Goal: Task Accomplishment & Management: Manage account settings

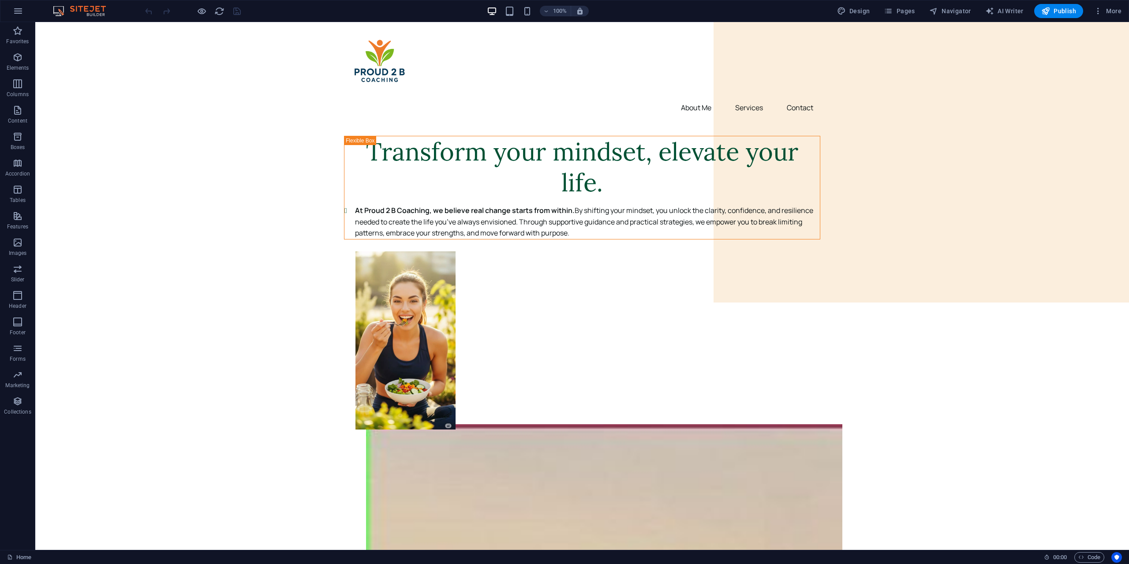
click at [913, 18] on div "100% Design Pages Navigator AI Writer Publish More" at bounding box center [564, 10] width 1128 height 21
click at [912, 16] on button "Pages" at bounding box center [899, 11] width 38 height 14
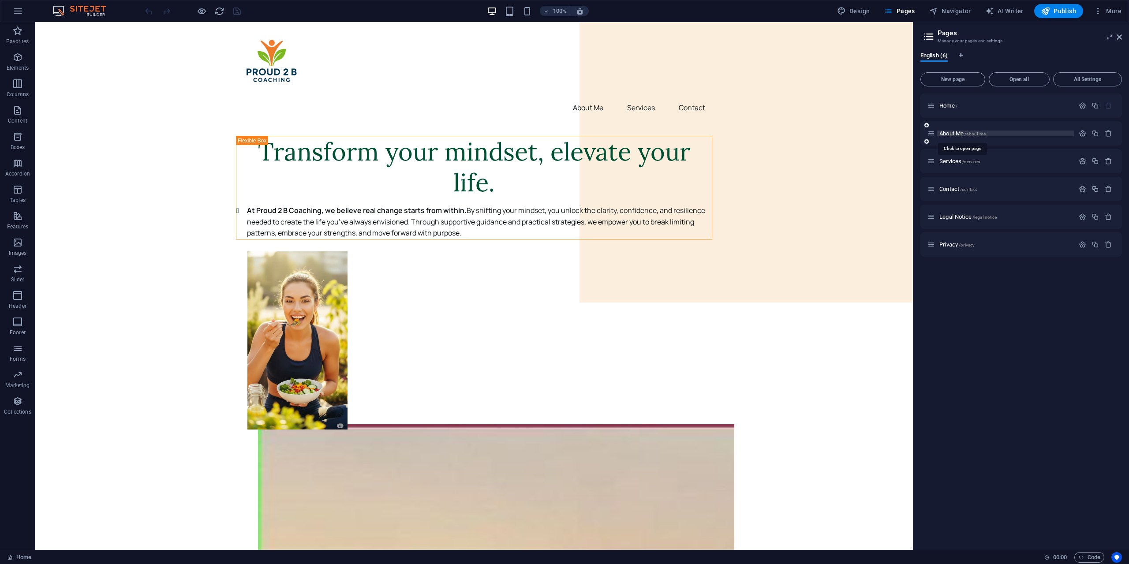
click at [955, 131] on span "About Me /about-me" at bounding box center [962, 133] width 46 height 7
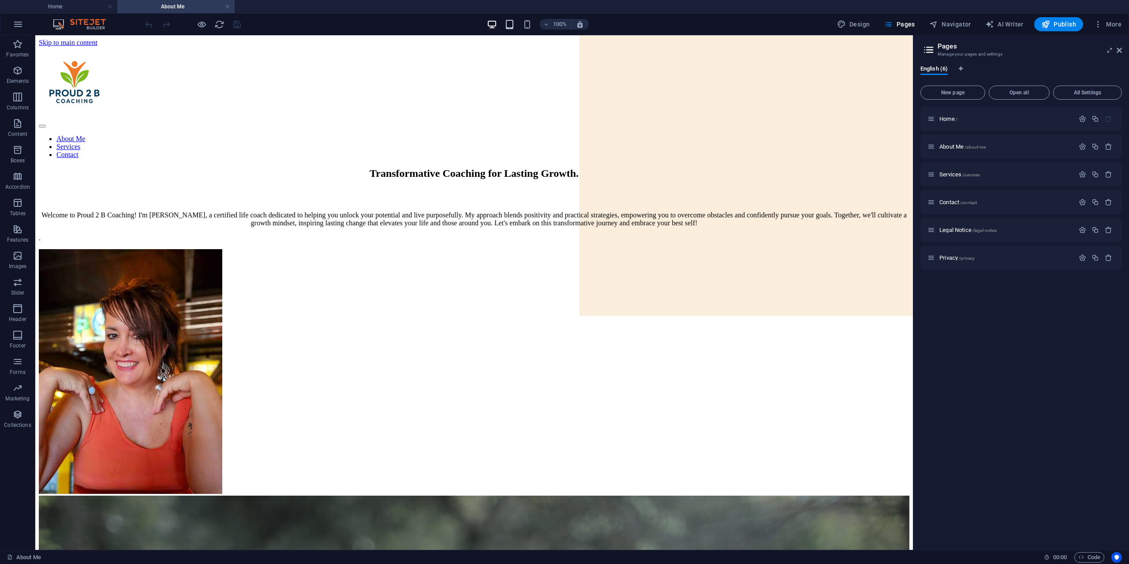
click at [515, 23] on icon "button" at bounding box center [509, 24] width 10 height 10
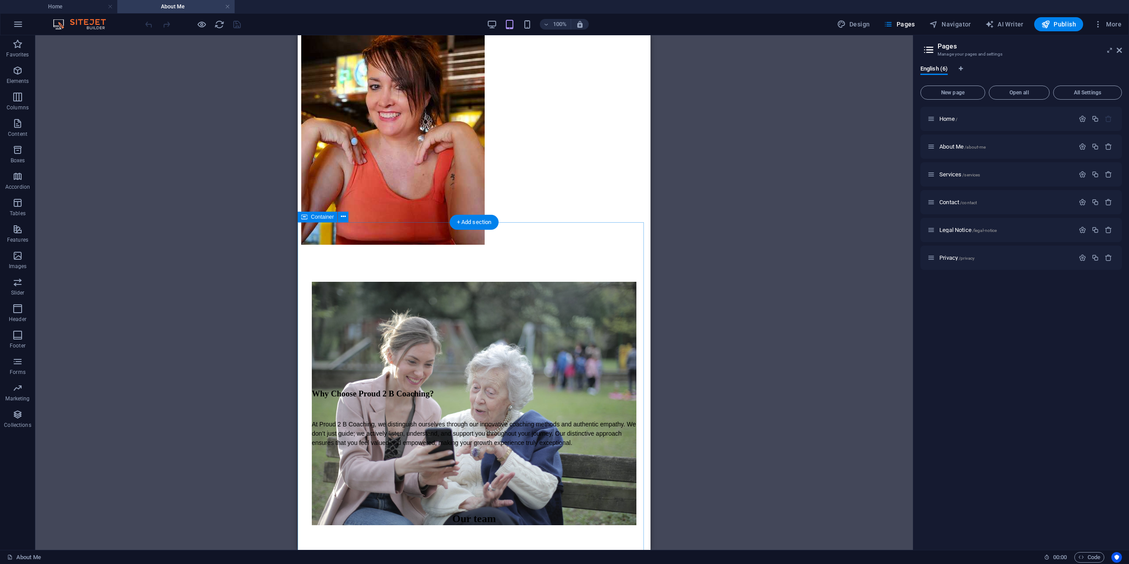
scroll to position [268, 0]
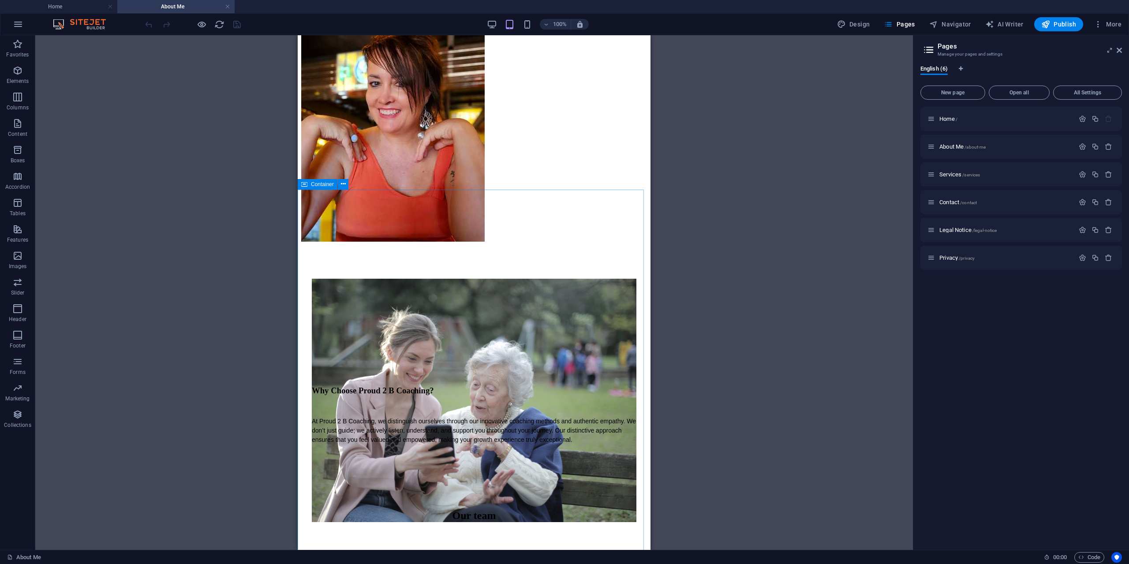
click at [301, 186] on div "Container" at bounding box center [318, 184] width 40 height 11
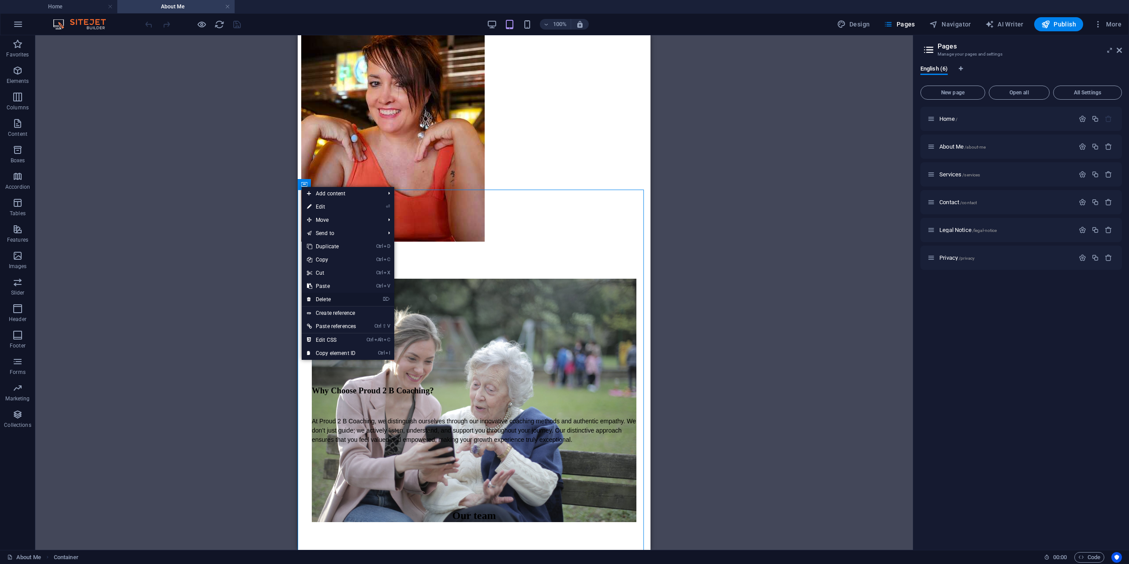
click at [329, 295] on link "⌦ Delete" at bounding box center [332, 299] width 60 height 13
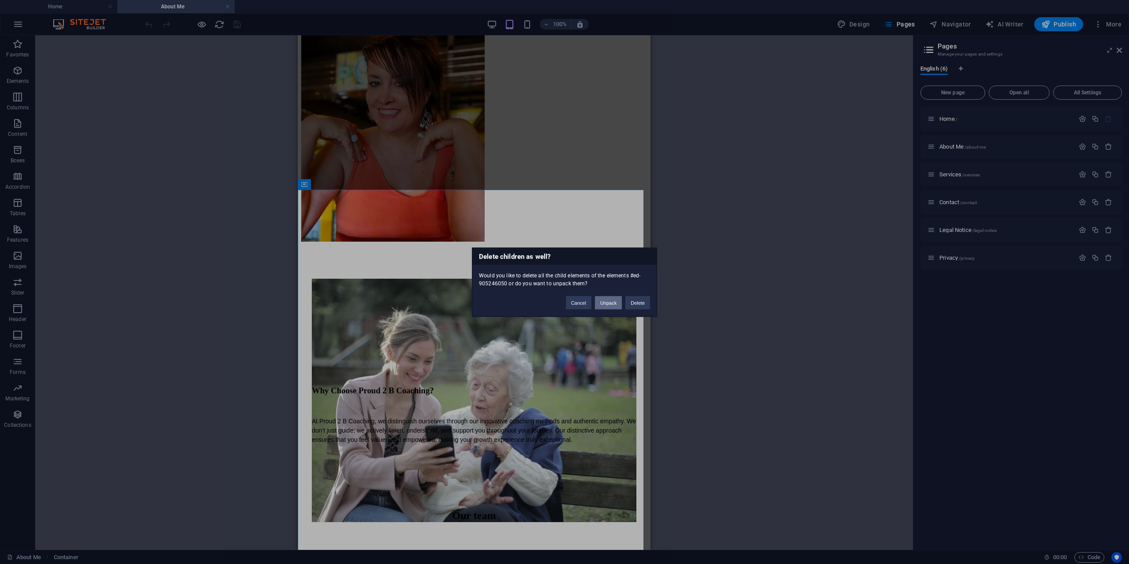
drag, startPoint x: 591, startPoint y: 307, endPoint x: 609, endPoint y: 302, distance: 18.5
click at [595, 306] on div "Cancel Unpack Delete" at bounding box center [607, 298] width 97 height 22
click at [637, 301] on button "Delete" at bounding box center [637, 302] width 25 height 13
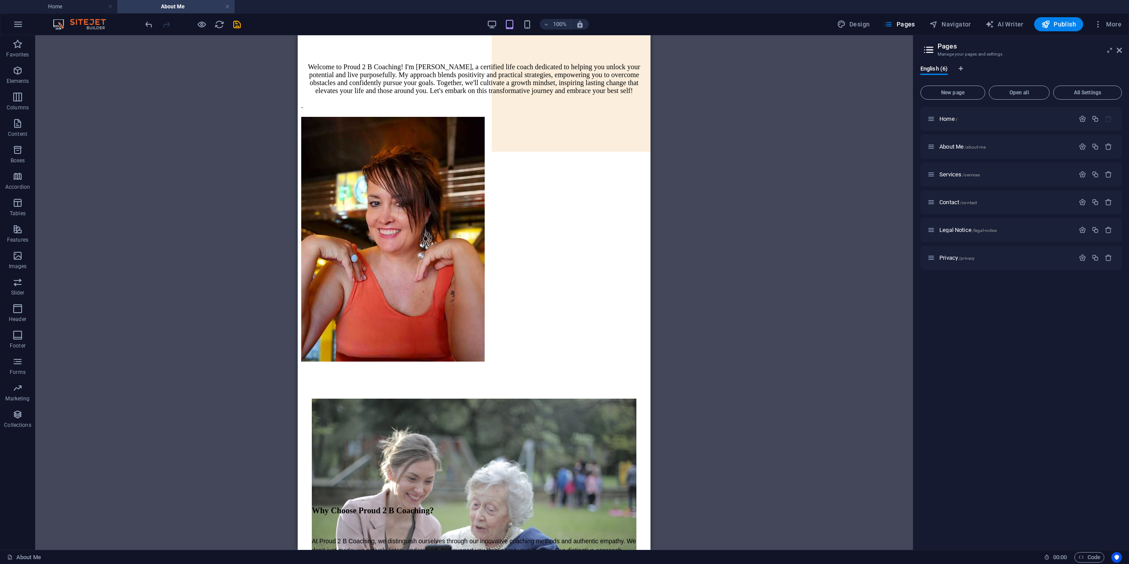
click at [760, 299] on div "Drag here to replace the existing content. Press “Ctrl” if you want to create a…" at bounding box center [473, 292] width 877 height 515
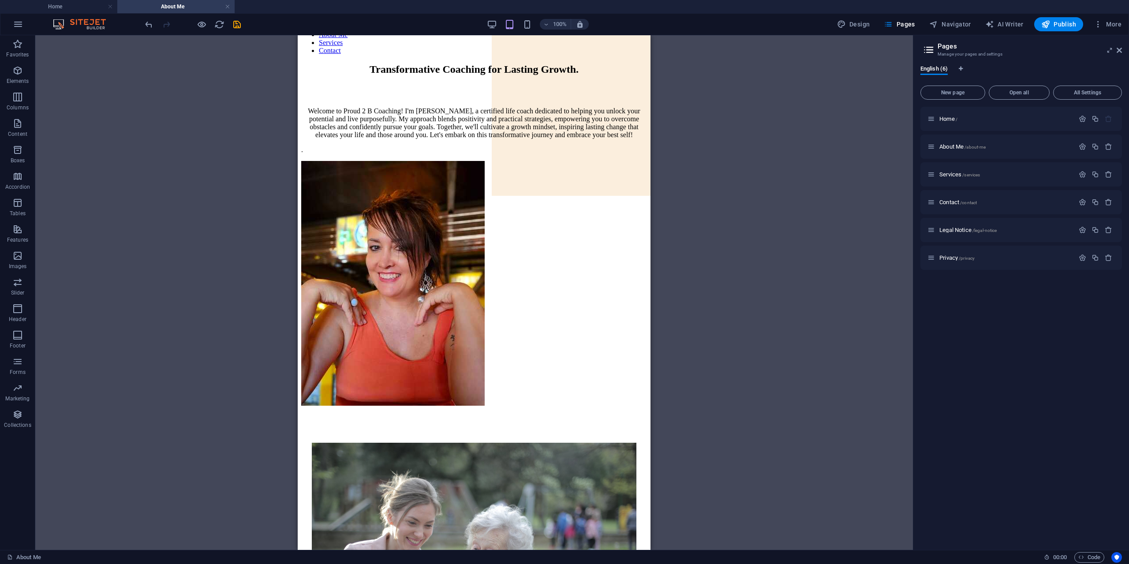
scroll to position [0, 0]
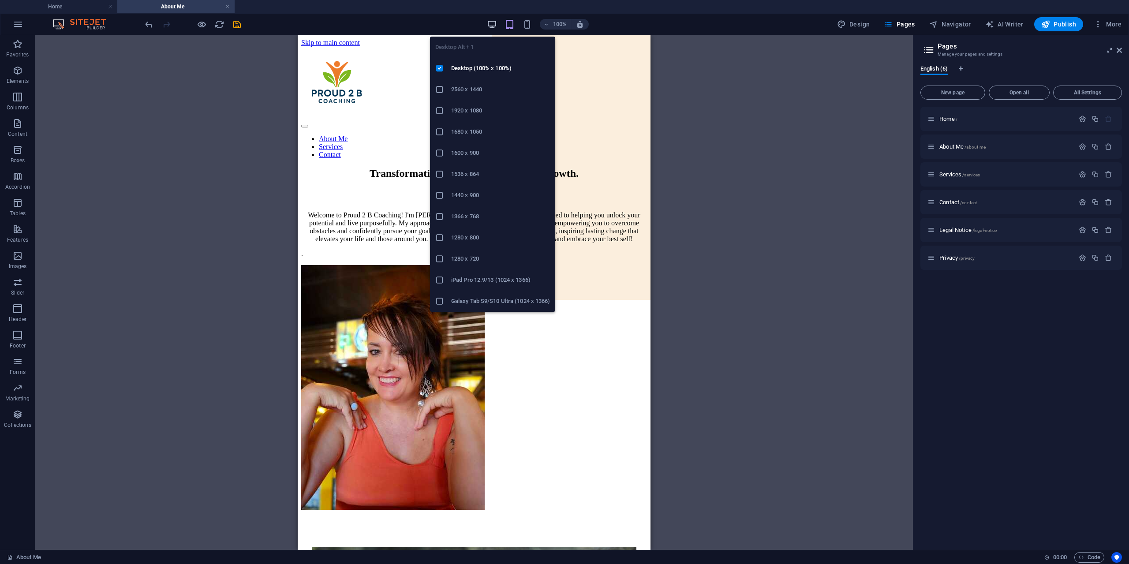
click at [489, 19] on icon "button" at bounding box center [492, 24] width 10 height 10
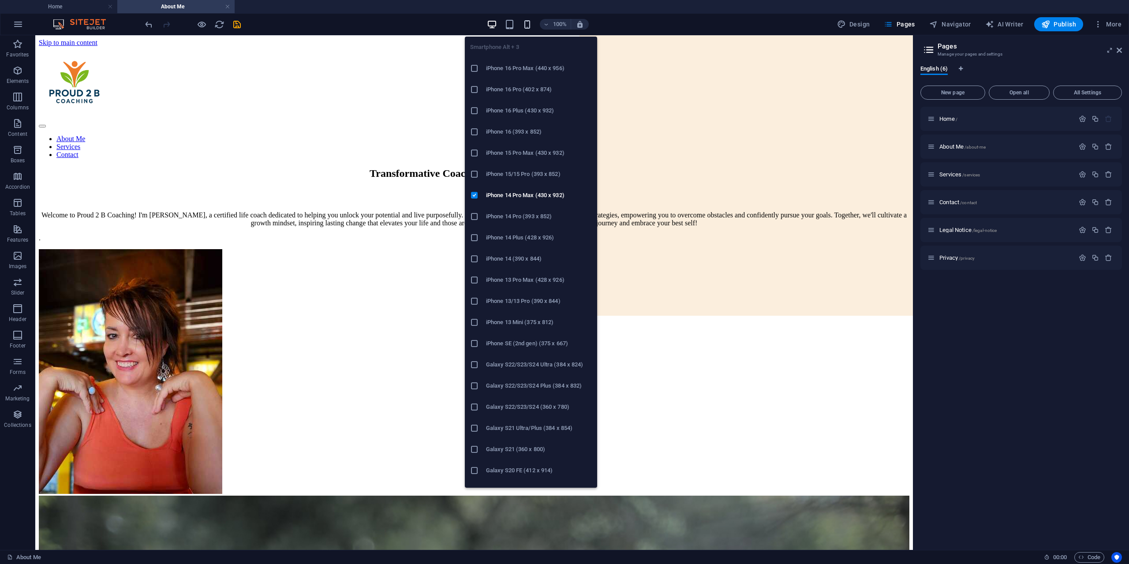
click at [528, 25] on icon "button" at bounding box center [527, 24] width 10 height 10
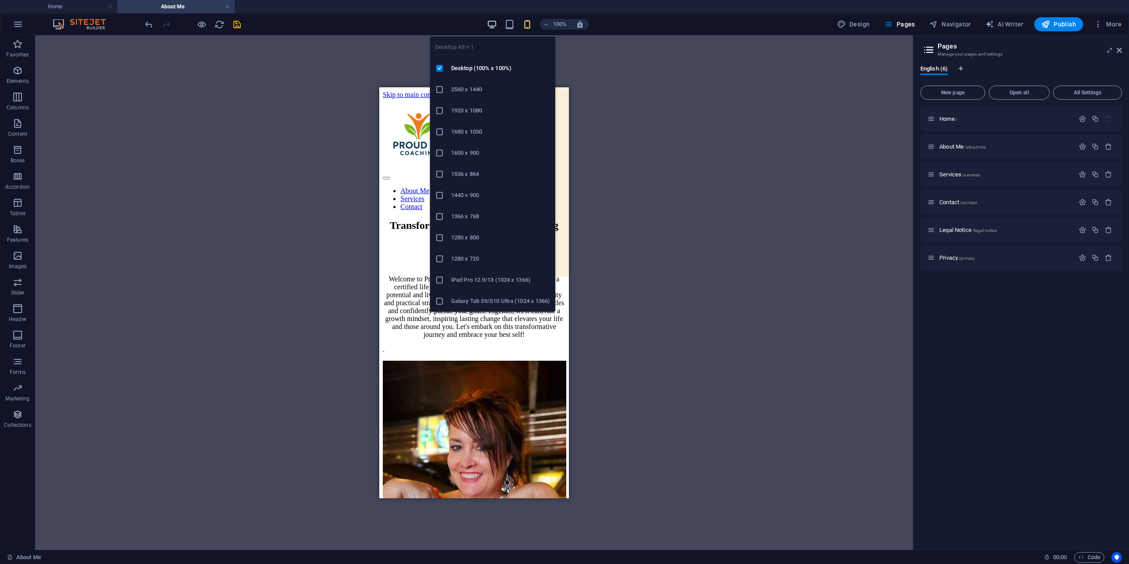
click at [490, 21] on icon "button" at bounding box center [492, 24] width 10 height 10
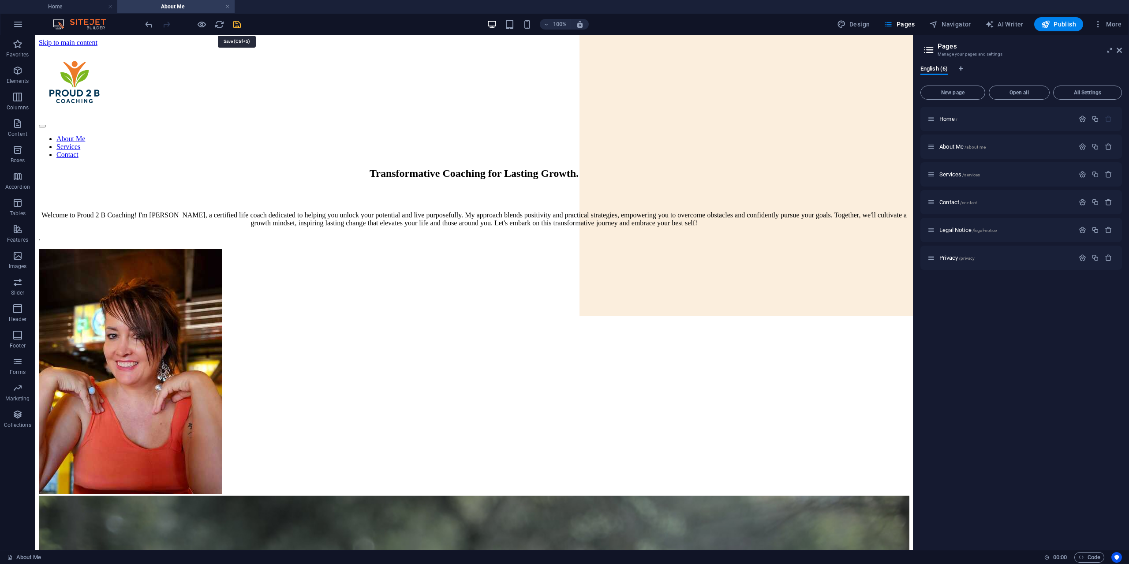
click at [235, 24] on icon "save" at bounding box center [237, 24] width 10 height 10
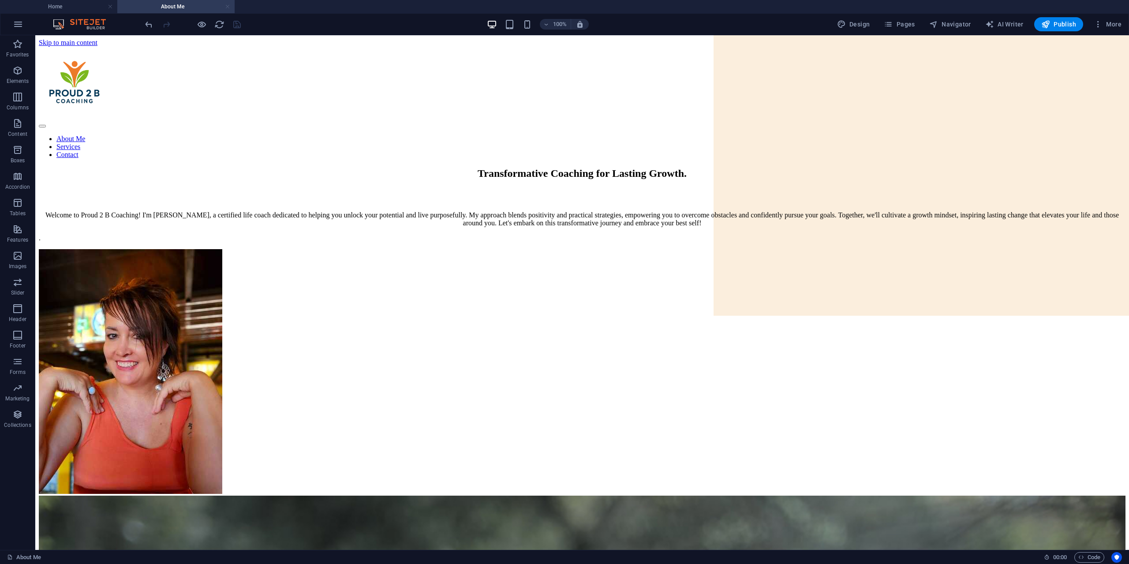
click at [228, 7] on link at bounding box center [227, 7] width 5 height 8
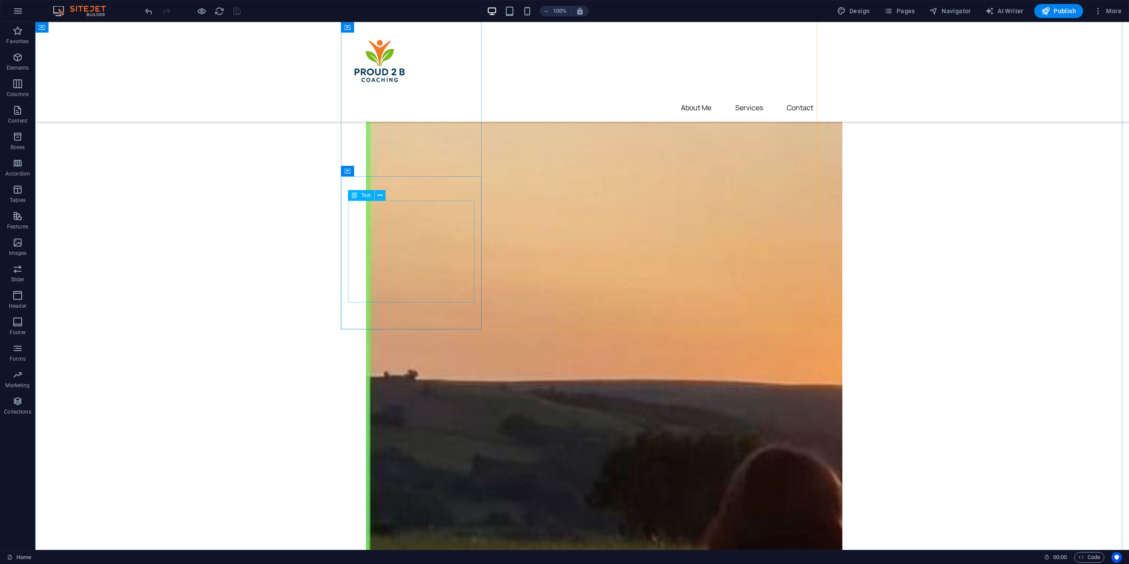
scroll to position [485, 0]
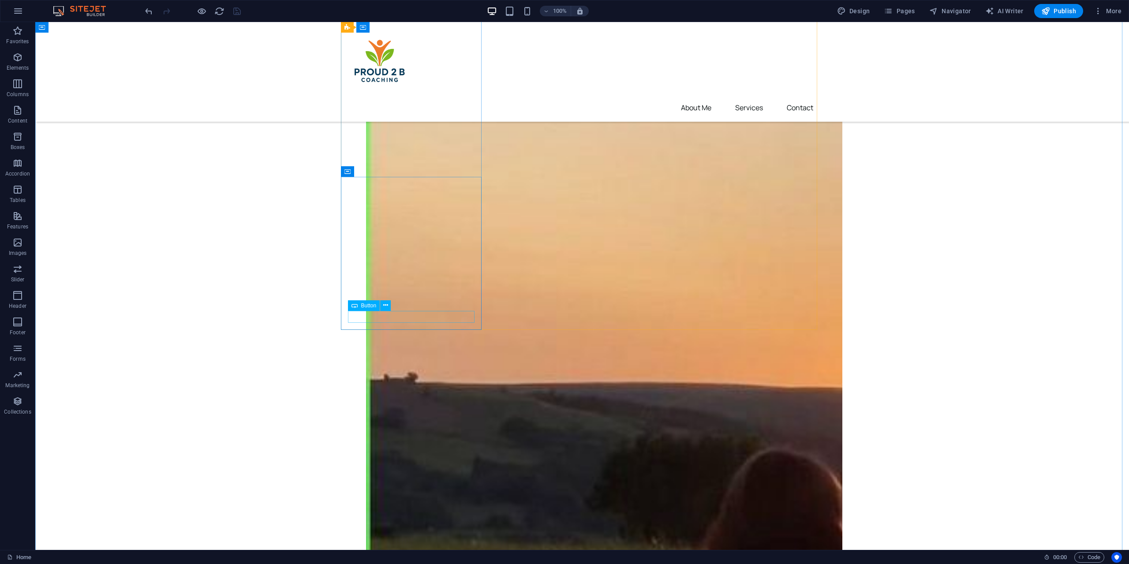
click at [385, 302] on icon at bounding box center [385, 305] width 5 height 9
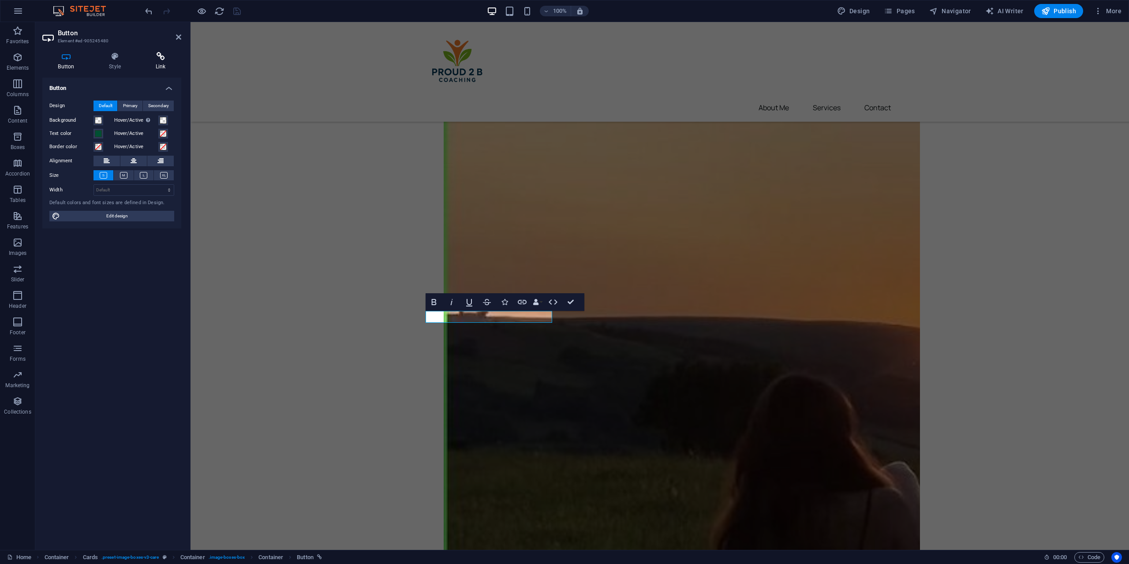
click at [155, 62] on h4 "Link" at bounding box center [160, 61] width 41 height 19
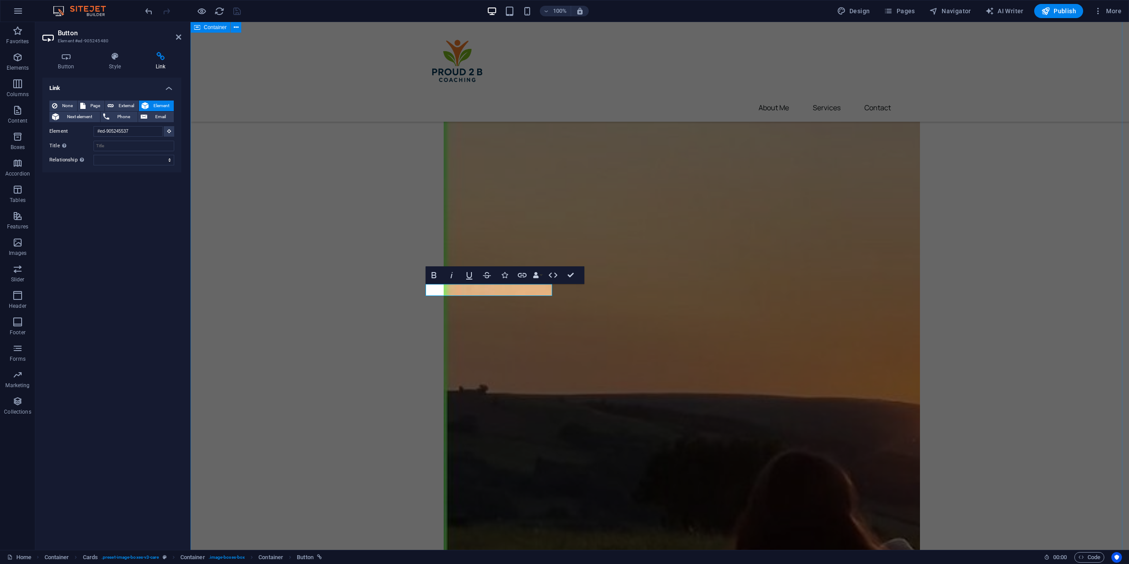
scroll to position [407, 0]
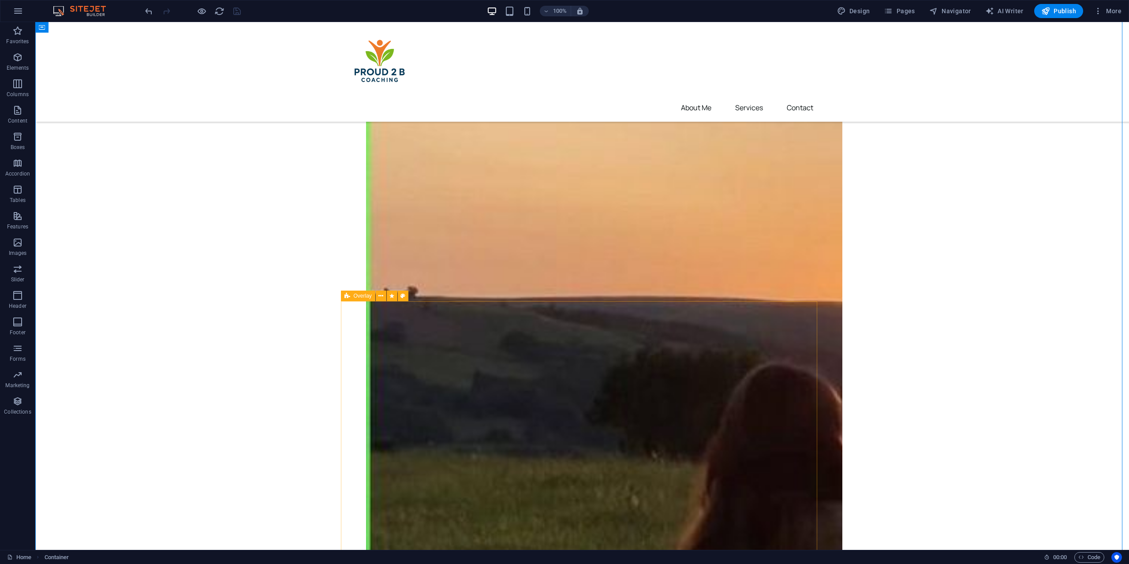
scroll to position [583, 0]
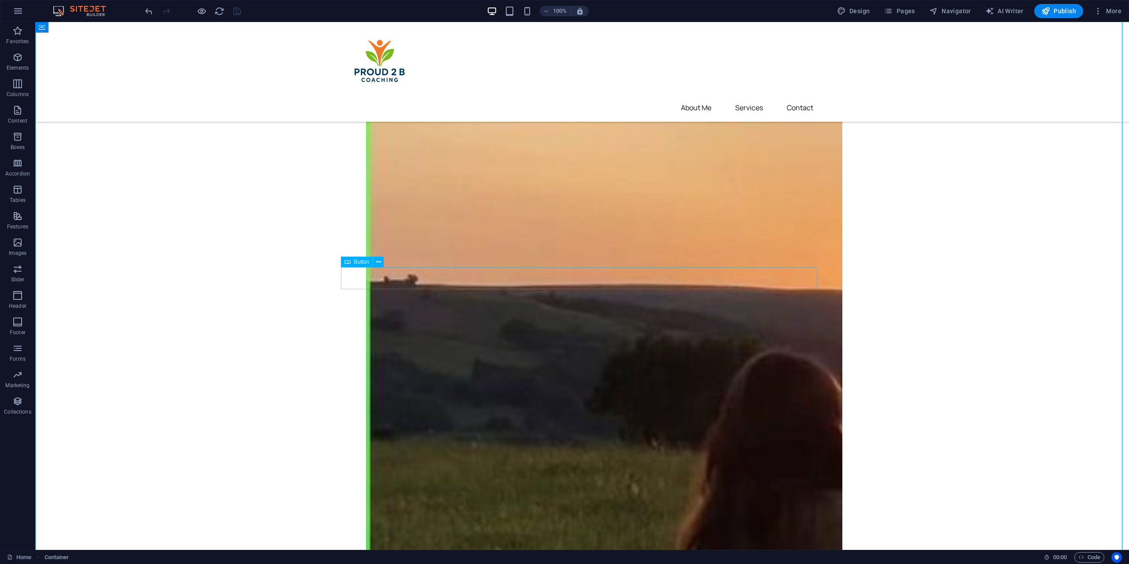
click at [904, 14] on span "Pages" at bounding box center [899, 11] width 31 height 9
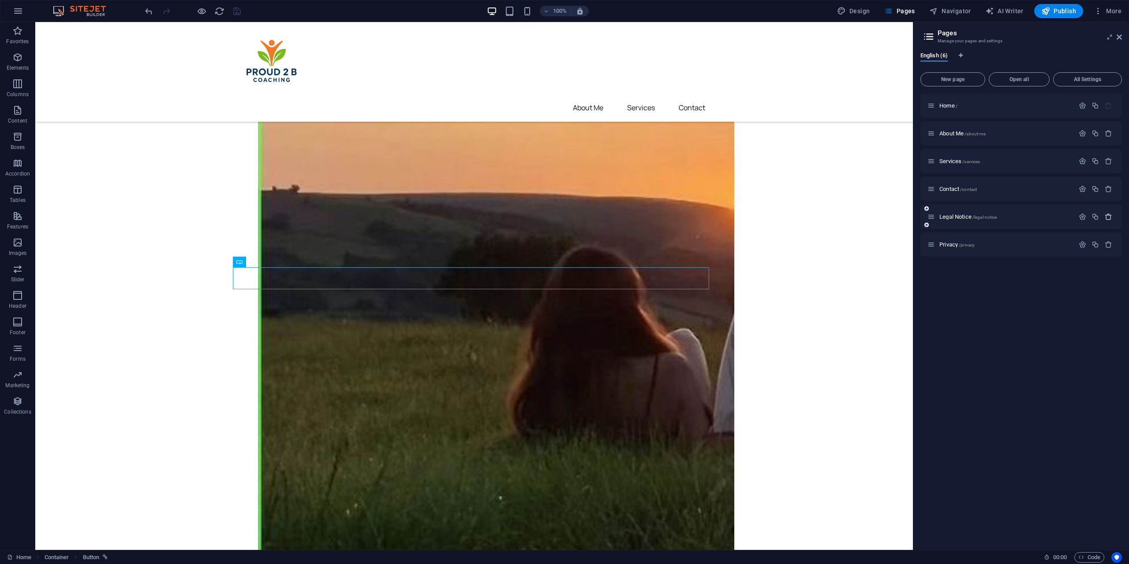
click at [1106, 217] on icon "button" at bounding box center [1108, 216] width 7 height 7
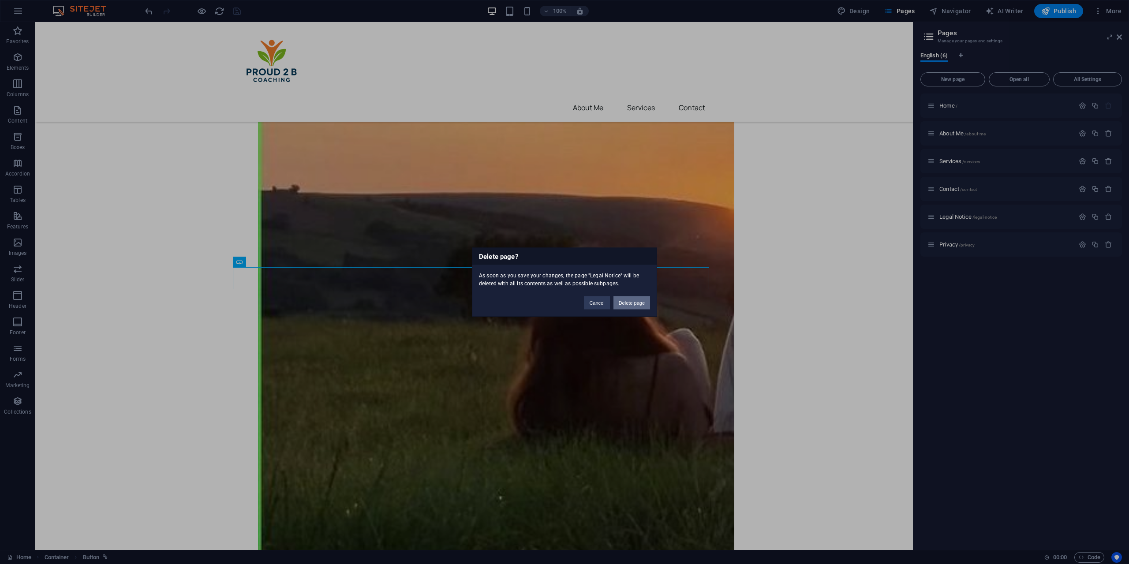
click at [626, 301] on button "Delete page" at bounding box center [631, 302] width 37 height 13
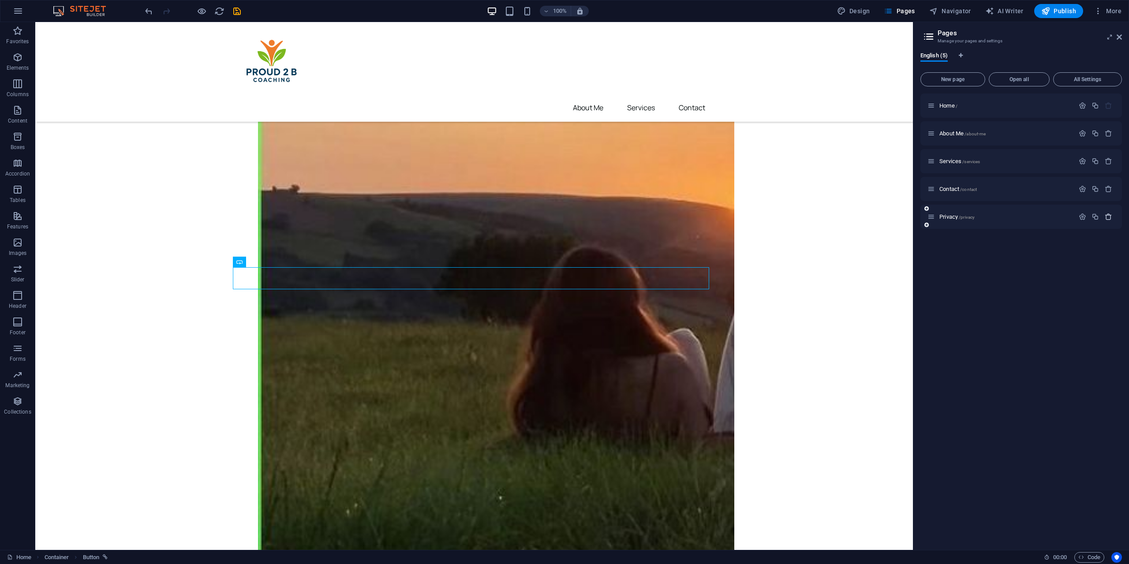
click at [1109, 220] on icon "button" at bounding box center [1108, 216] width 7 height 7
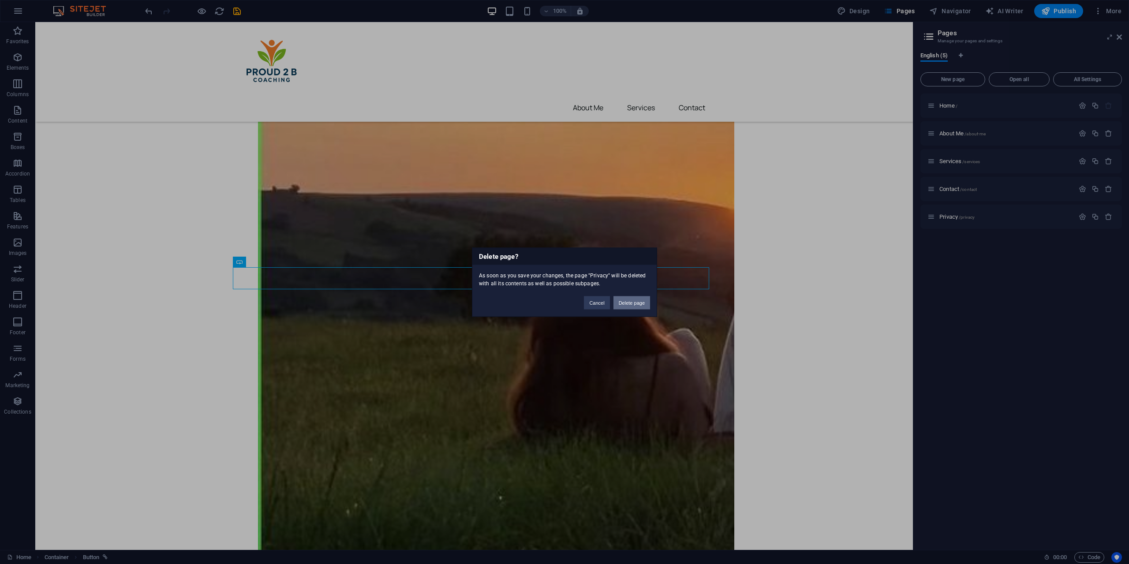
click at [636, 299] on button "Delete page" at bounding box center [631, 302] width 37 height 13
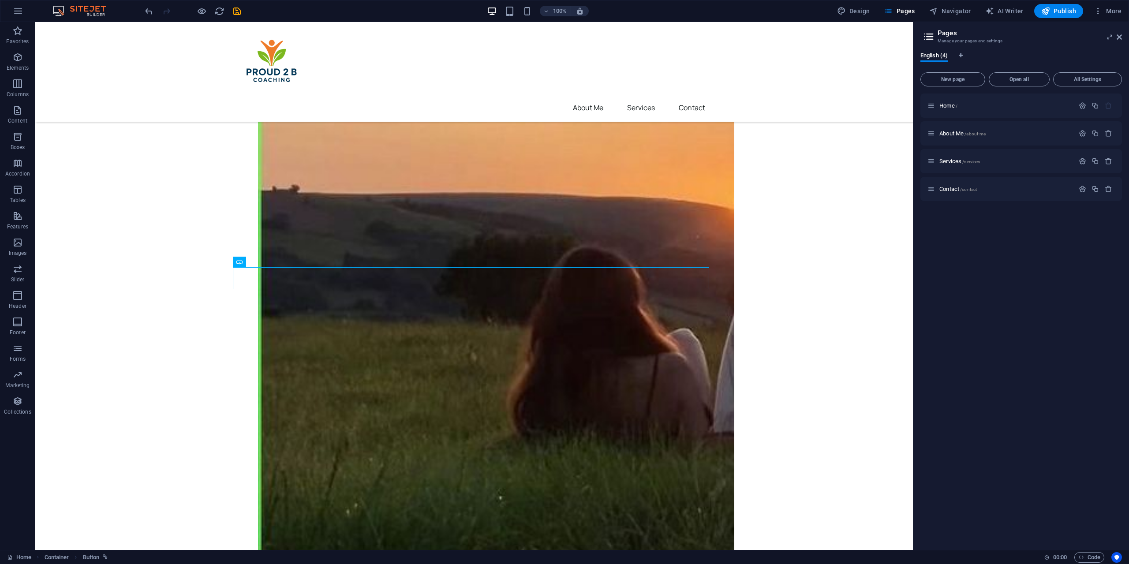
click at [1069, 239] on div "Home / About Me /about-me Services /services Contact /contact" at bounding box center [1021, 317] width 202 height 449
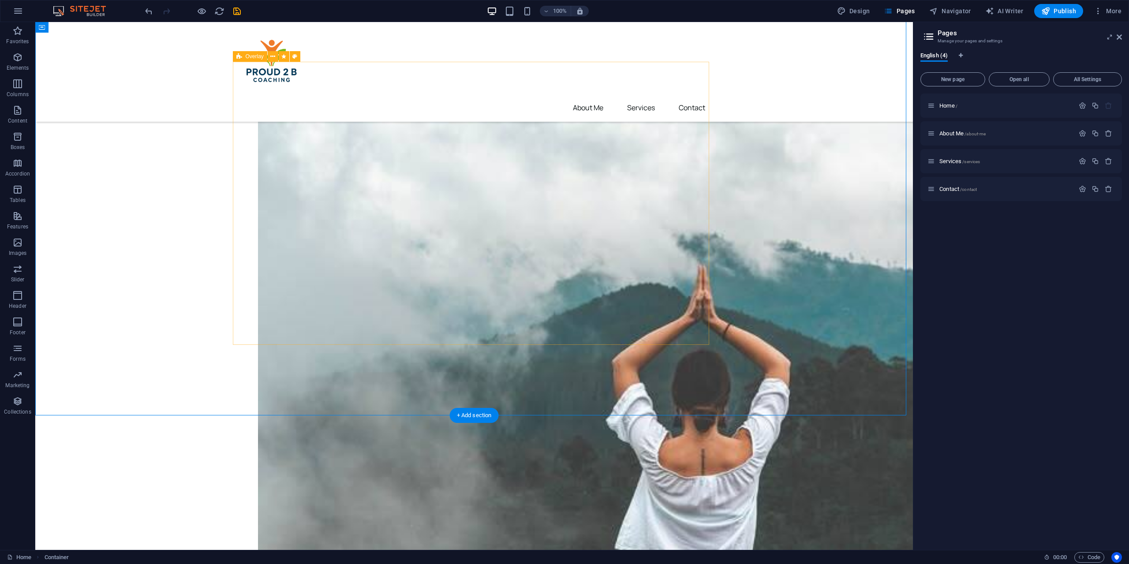
scroll to position [1685, 0]
